Goal: Transaction & Acquisition: Purchase product/service

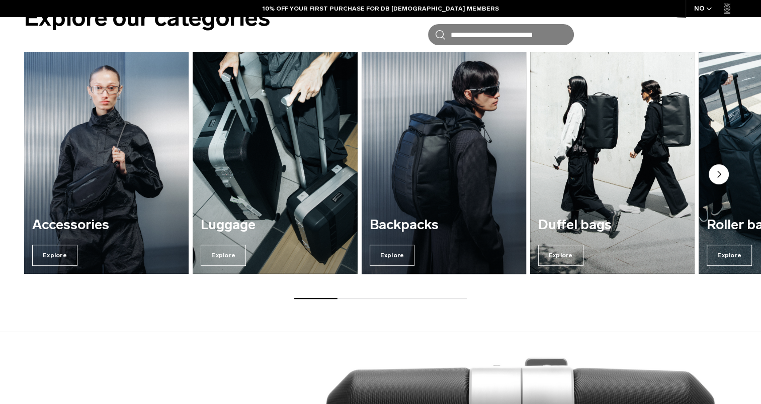
click at [424, 185] on img "3 / 7" at bounding box center [444, 162] width 170 height 229
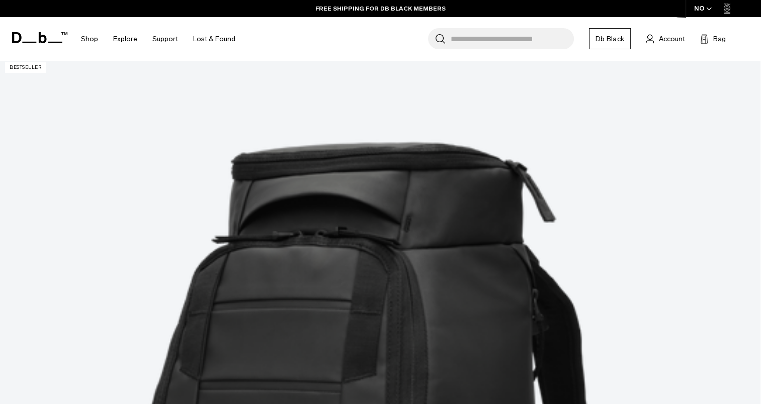
scroll to position [201, 0]
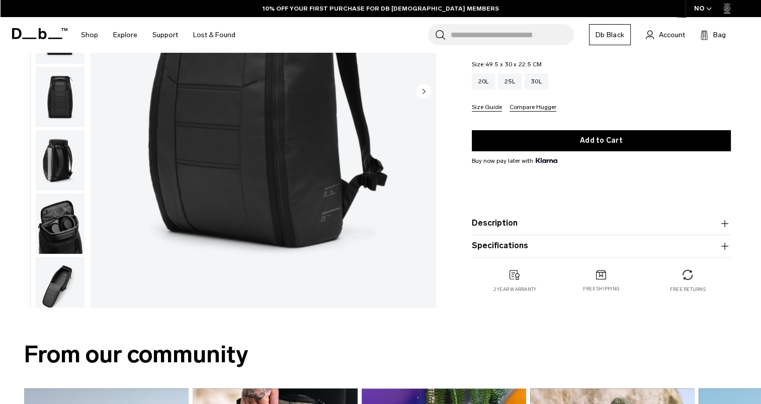
scroll to position [201, 0]
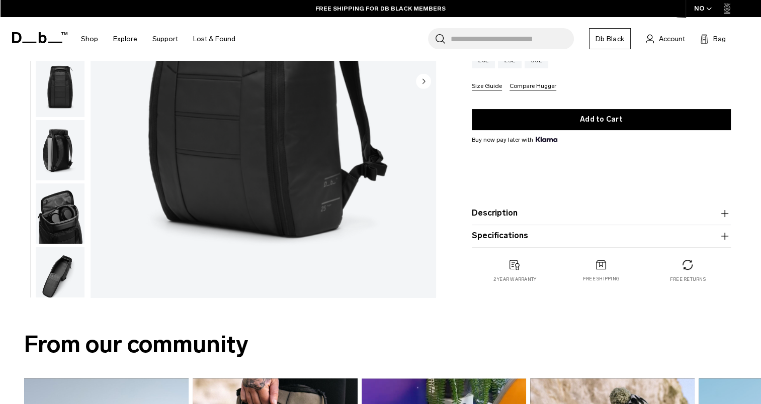
click at [750, 153] on div "Hugger Backpack 25L 2.199 NOK 4.5 star rating 549 Reviews Color: Black Out Out …" at bounding box center [601, 102] width 319 height 400
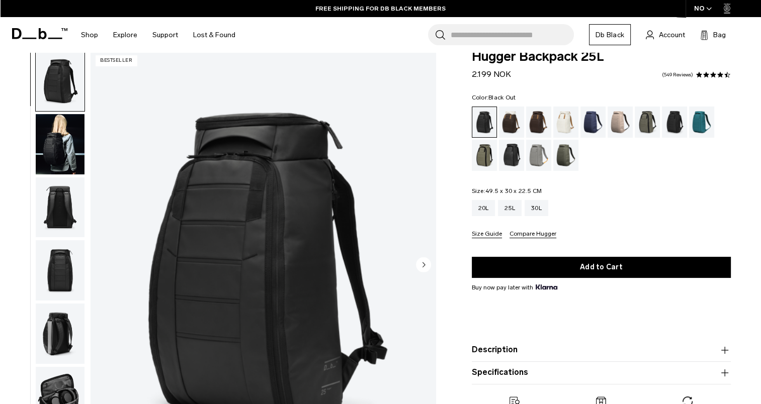
scroll to position [0, 0]
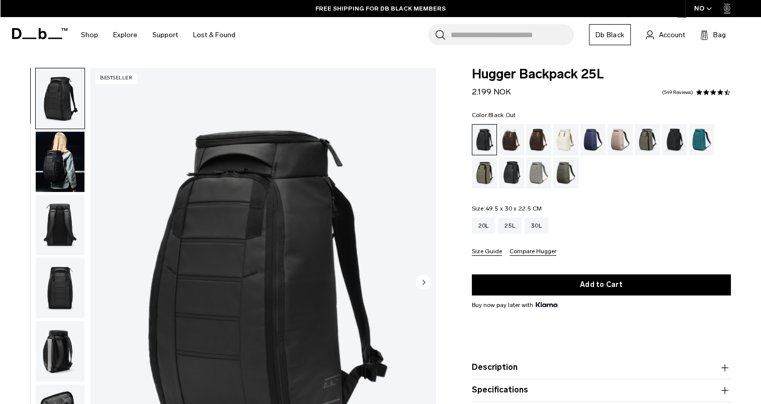
click at [426, 284] on circle "Next slide" at bounding box center [423, 282] width 15 height 15
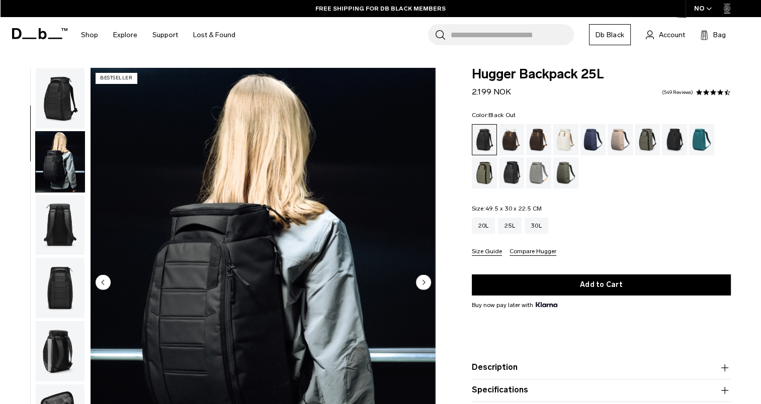
scroll to position [63, 0]
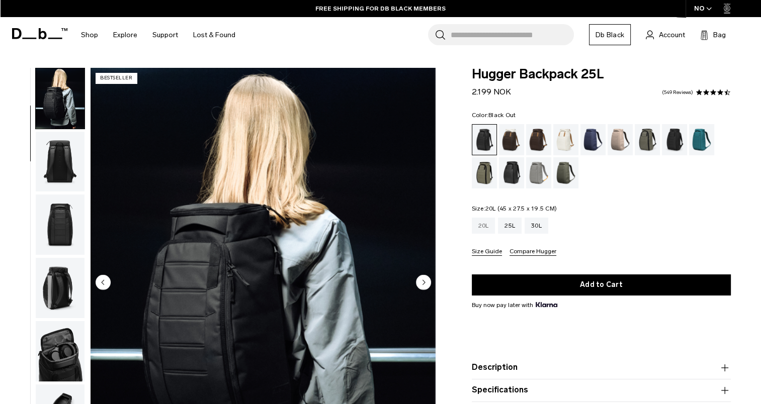
click at [486, 221] on div "20L" at bounding box center [484, 226] width 24 height 16
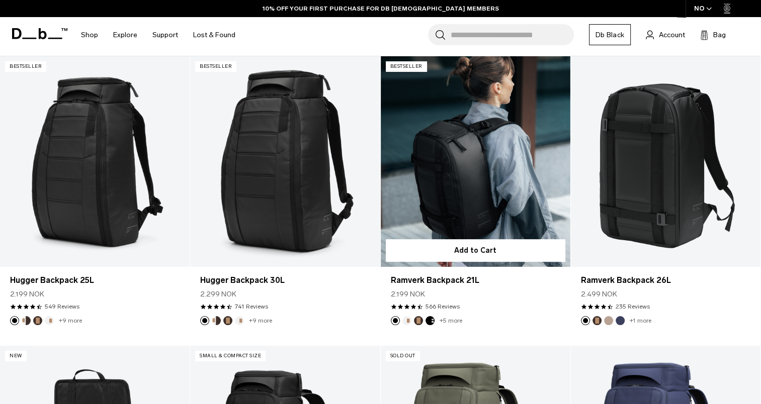
click at [463, 187] on link "Ramverk Backpack 21L" at bounding box center [476, 161] width 190 height 211
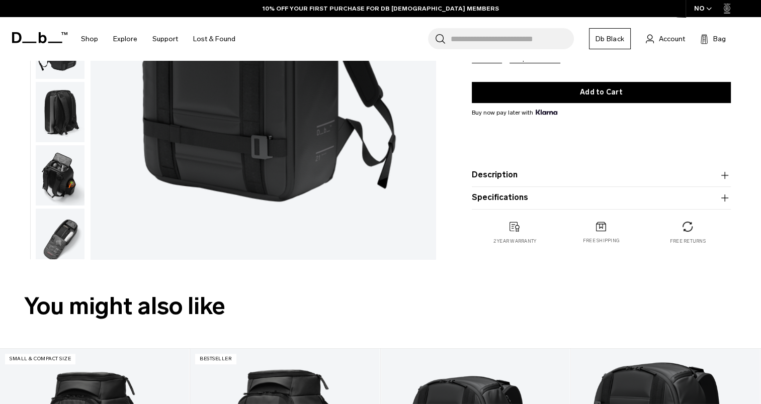
scroll to position [251, 0]
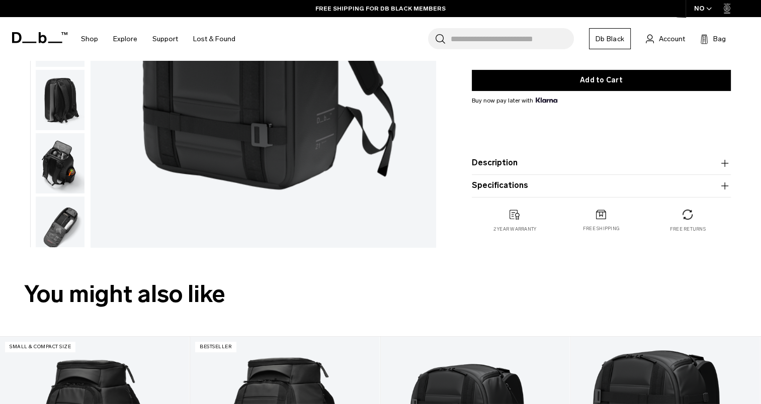
click at [725, 164] on icon "button" at bounding box center [725, 163] width 12 height 12
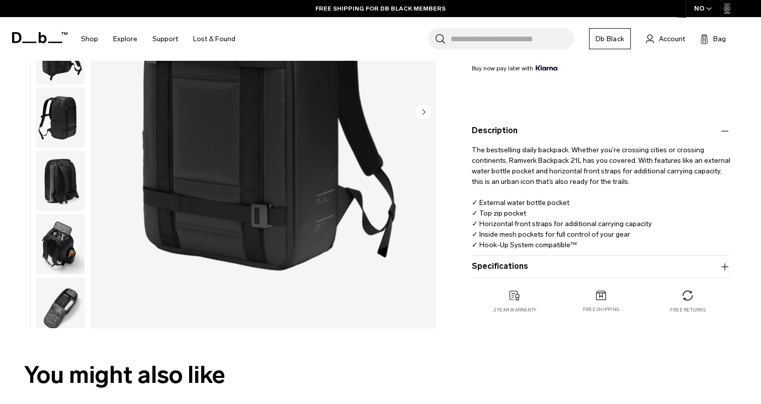
click at [727, 262] on icon "button" at bounding box center [725, 267] width 12 height 12
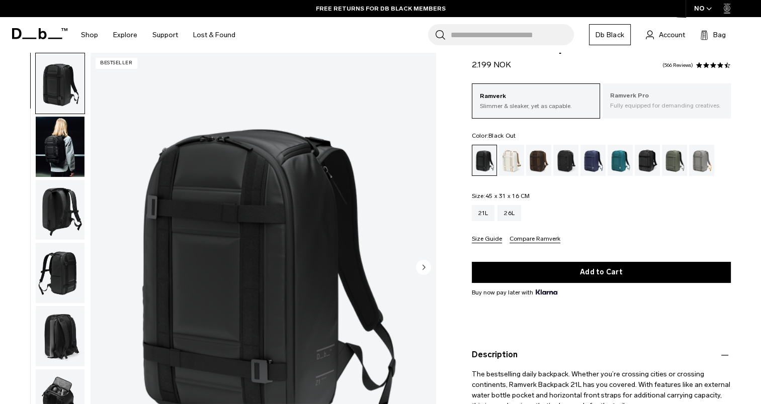
scroll to position [0, 0]
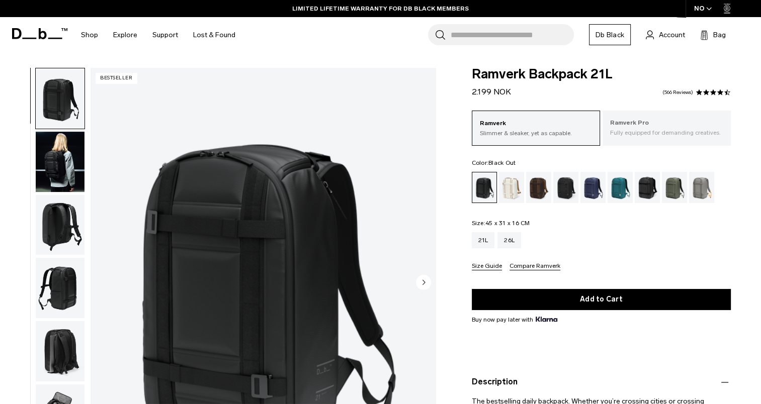
click at [625, 131] on p "Fully equipped for demanding creatives." at bounding box center [666, 132] width 113 height 9
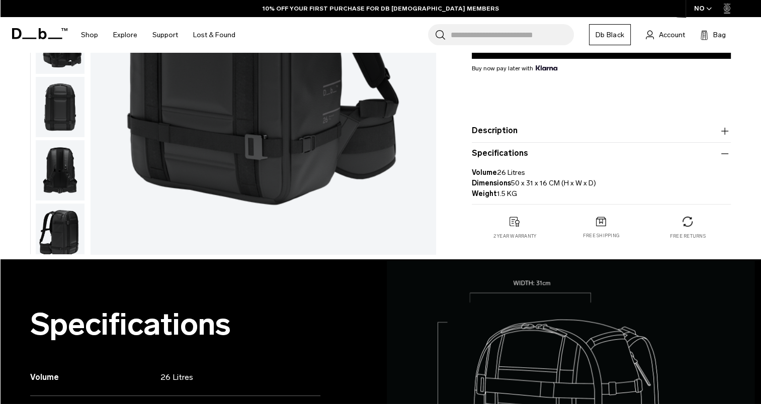
scroll to position [302, 0]
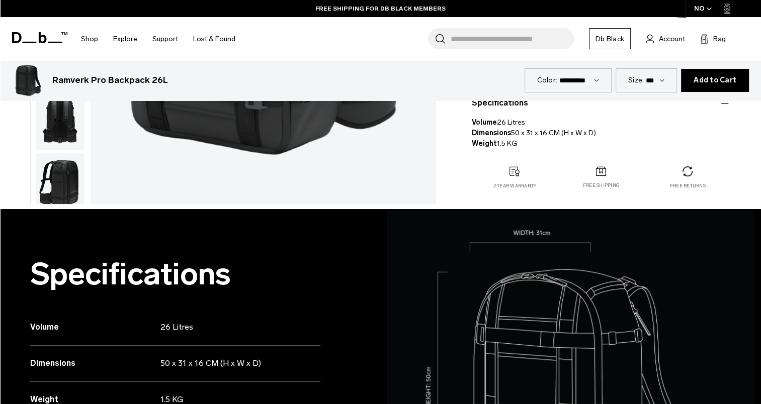
click at [728, 104] on icon "button" at bounding box center [725, 104] width 12 height 12
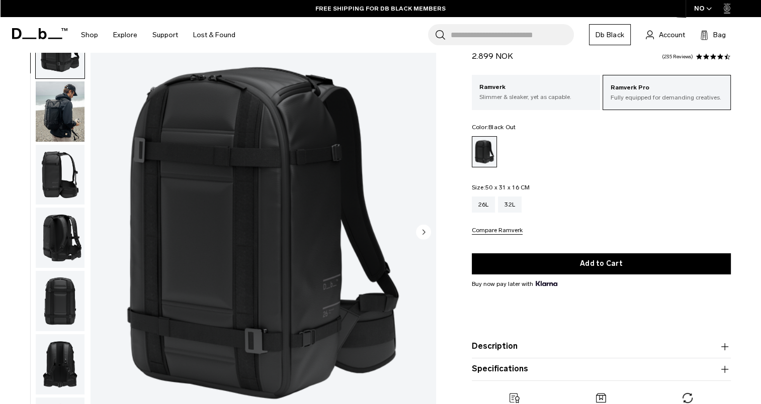
scroll to position [0, 0]
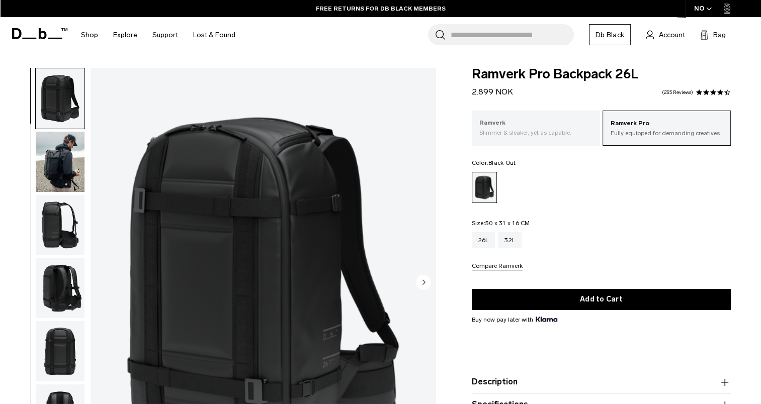
click at [530, 132] on p "Slimmer & sleaker, yet as capable." at bounding box center [535, 132] width 113 height 9
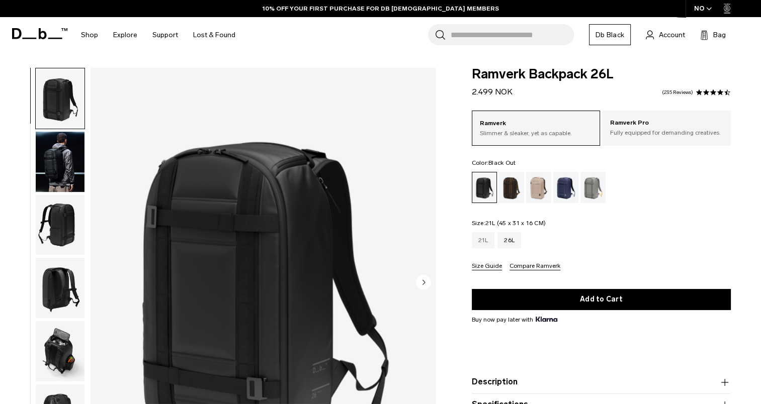
click at [477, 239] on div "21L" at bounding box center [483, 240] width 23 height 16
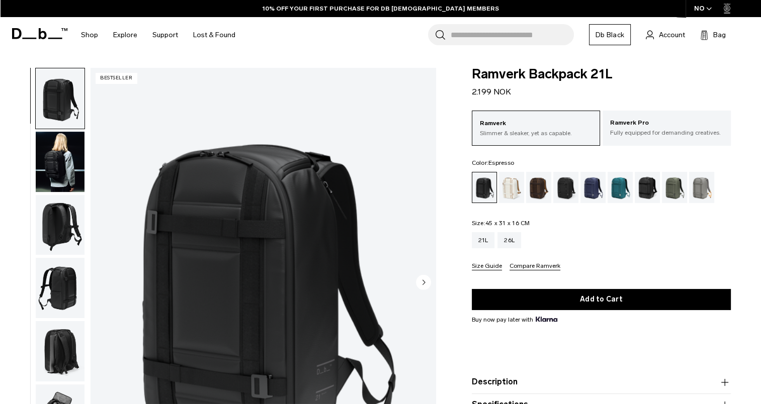
click at [533, 183] on div "Espresso" at bounding box center [539, 187] width 26 height 31
